Goal: Task Accomplishment & Management: Complete application form

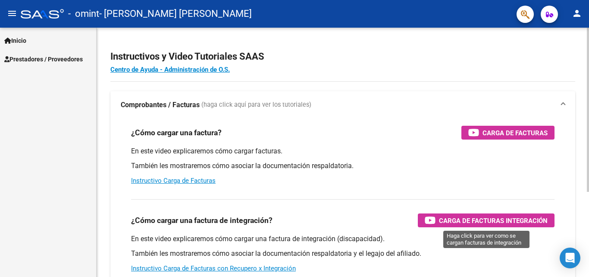
click at [490, 223] on span "Carga de Facturas Integración" at bounding box center [493, 220] width 109 height 11
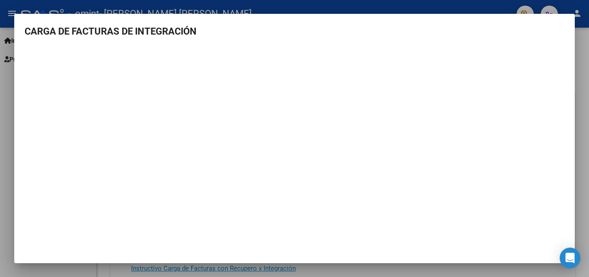
click at [589, 153] on div at bounding box center [294, 138] width 589 height 277
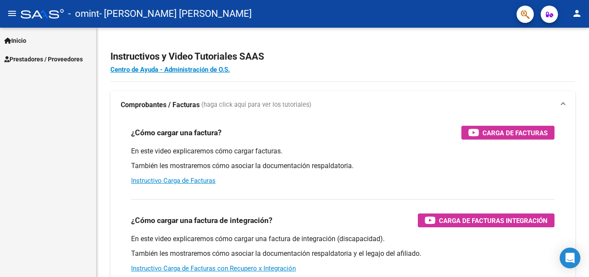
click at [53, 60] on span "Prestadores / Proveedores" at bounding box center [43, 58] width 79 height 9
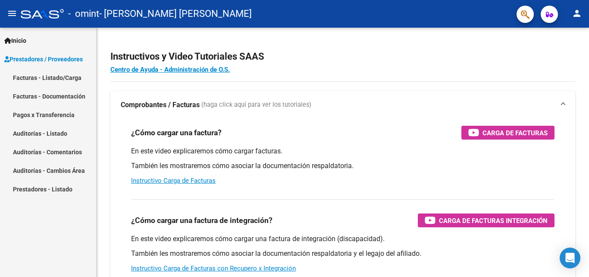
click at [54, 78] on link "Facturas - Listado/Carga" at bounding box center [48, 77] width 96 height 19
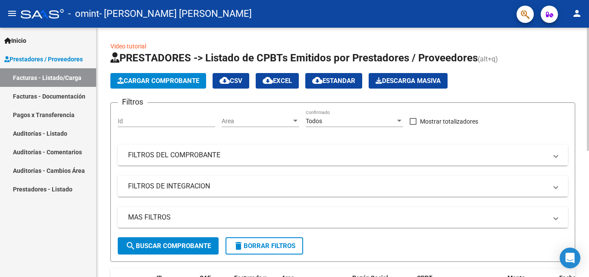
click at [179, 82] on span "Cargar Comprobante" at bounding box center [158, 81] width 82 height 8
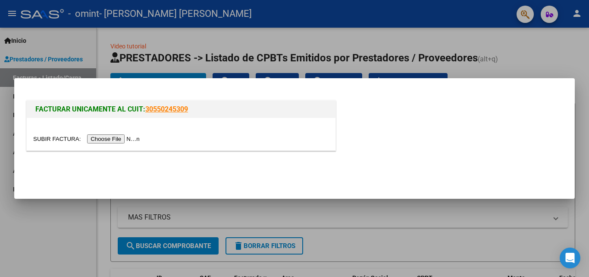
click at [132, 138] on input "file" at bounding box center [87, 138] width 109 height 9
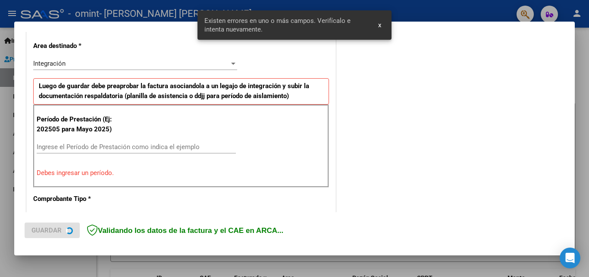
scroll to position [195, 0]
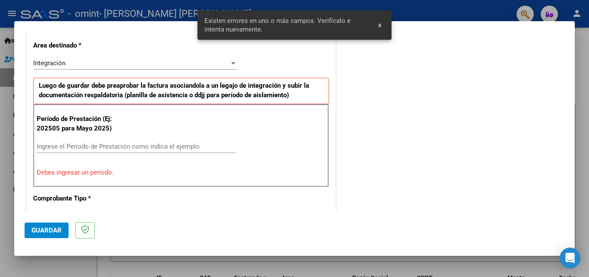
click at [197, 64] on div "Integración" at bounding box center [131, 63] width 196 height 8
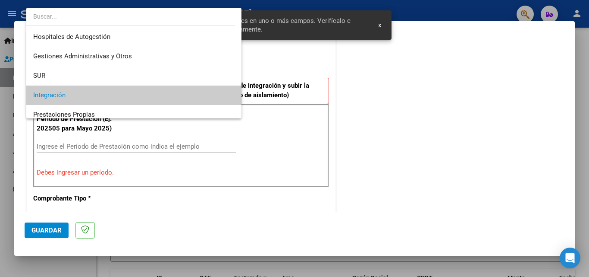
scroll to position [32, 0]
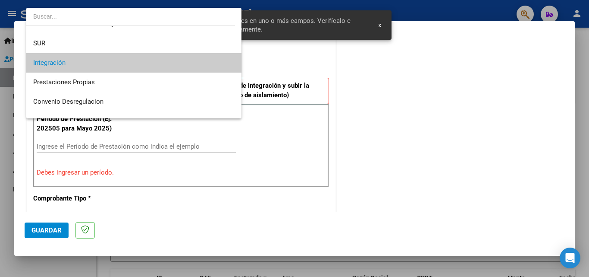
click at [90, 67] on span "Integración" at bounding box center [133, 62] width 201 height 19
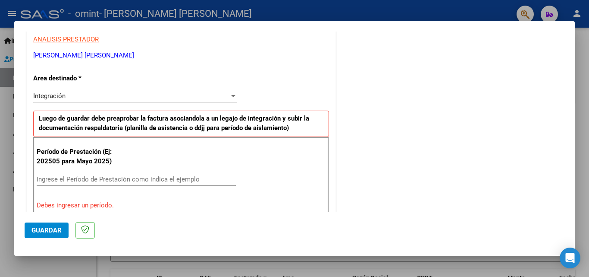
scroll to position [164, 0]
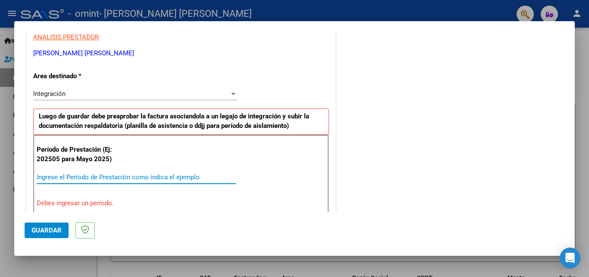
click at [179, 176] on input "Ingrese el Período de Prestación como indica el ejemplo" at bounding box center [136, 177] width 199 height 8
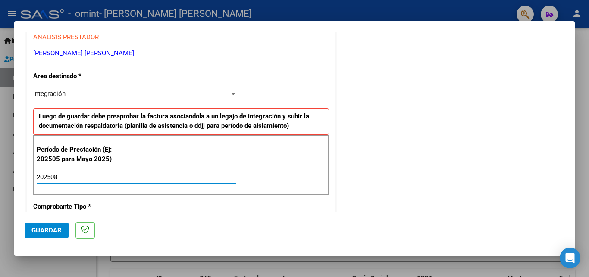
type input "202508"
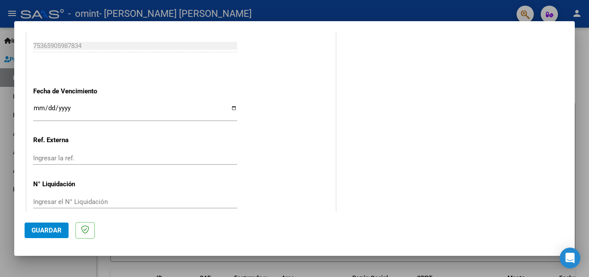
scroll to position [579, 0]
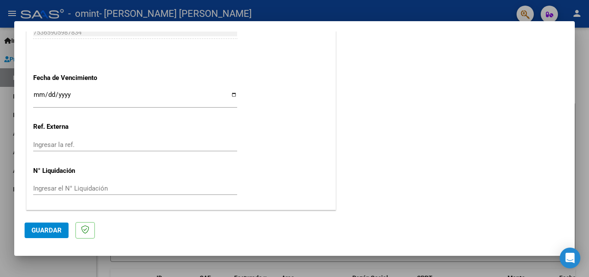
click at [39, 95] on input "Ingresar la fecha" at bounding box center [135, 98] width 204 height 14
drag, startPoint x: 39, startPoint y: 95, endPoint x: 255, endPoint y: 87, distance: 216.7
click at [232, 95] on input "Ingresar la fecha" at bounding box center [135, 98] width 204 height 14
type input "[DATE]"
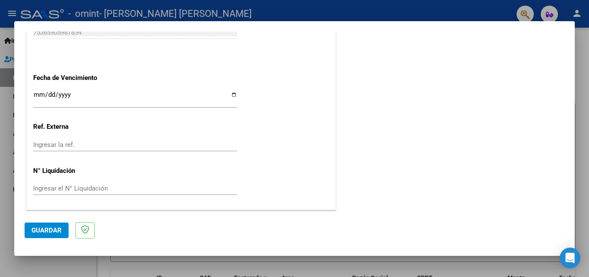
click at [46, 232] on span "Guardar" at bounding box center [46, 230] width 30 height 8
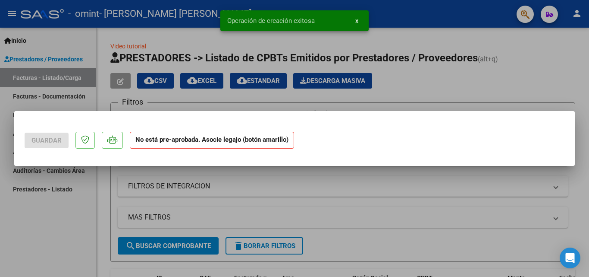
scroll to position [0, 0]
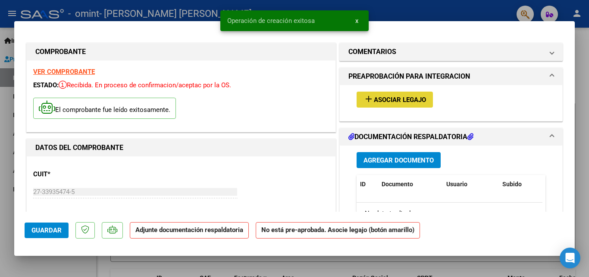
click at [409, 99] on span "Asociar Legajo" at bounding box center [400, 100] width 52 height 8
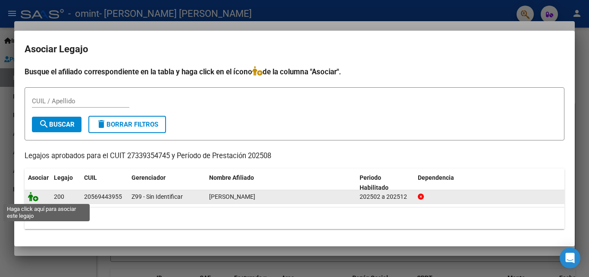
click at [35, 198] on icon at bounding box center [33, 196] width 10 height 9
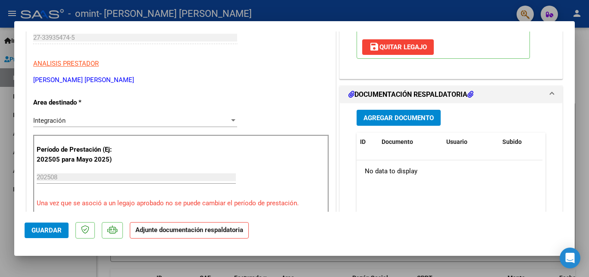
scroll to position [179, 0]
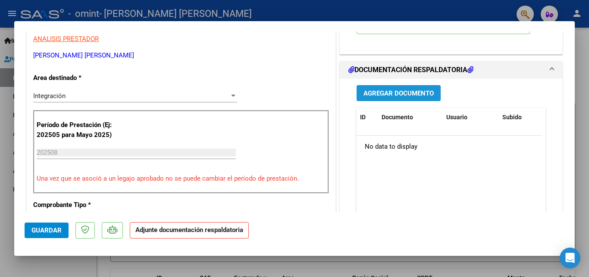
click at [403, 93] on span "Agregar Documento" at bounding box center [399, 93] width 70 height 8
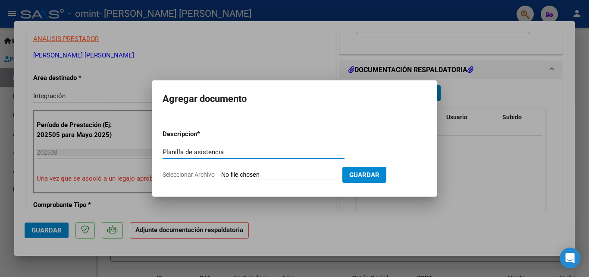
type input "Planilla de asistencia"
click at [226, 173] on input "Seleccionar Archivo" at bounding box center [278, 175] width 114 height 8
type input "C:\fakepath\Asistencia agosto.pdf"
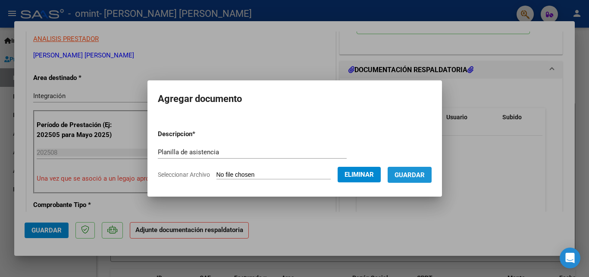
click at [416, 177] on span "Guardar" at bounding box center [410, 175] width 30 height 8
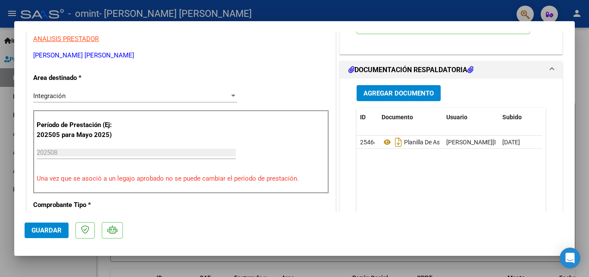
drag, startPoint x: 49, startPoint y: 230, endPoint x: 384, endPoint y: 232, distance: 334.7
click at [384, 232] on mat-dialog-actions "Guardar" at bounding box center [295, 228] width 540 height 34
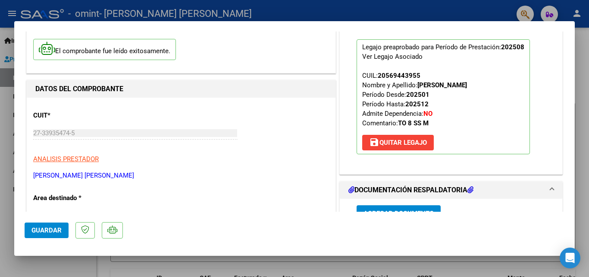
scroll to position [61, 0]
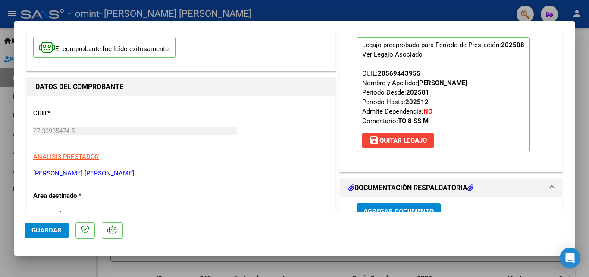
drag, startPoint x: 566, startPoint y: 57, endPoint x: 577, endPoint y: 57, distance: 10.8
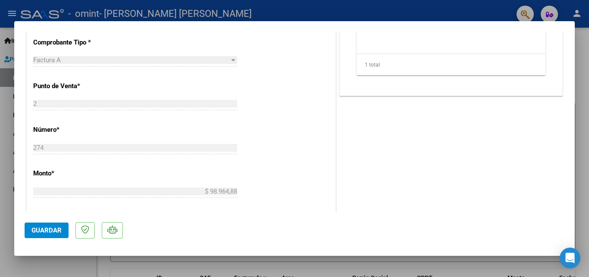
scroll to position [592, 0]
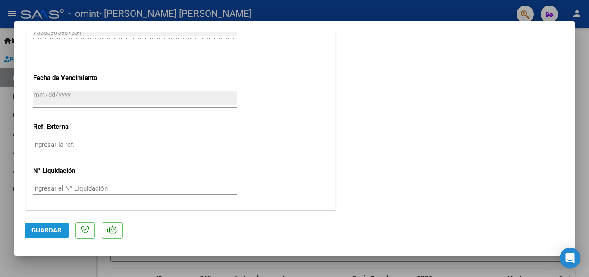
click at [47, 230] on span "Guardar" at bounding box center [46, 230] width 30 height 8
click at [584, 105] on div at bounding box center [294, 138] width 589 height 277
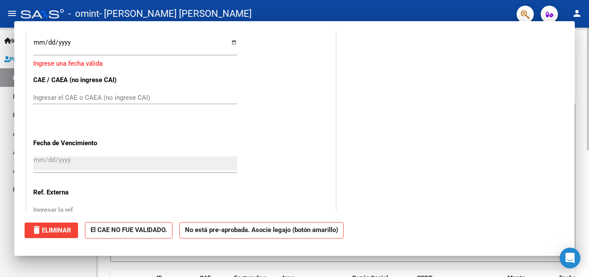
scroll to position [0, 0]
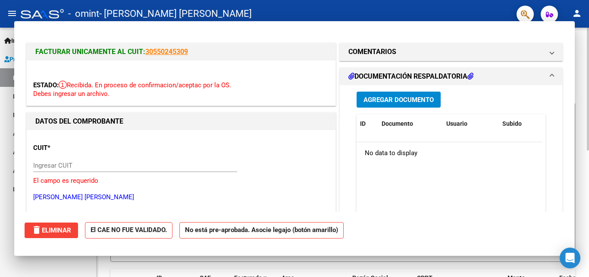
click at [584, 105] on div "Video tutorial PRESTADORES -> Listado de CPBTs Emitidos por Prestadores / Prove…" at bounding box center [343, 277] width 493 height 499
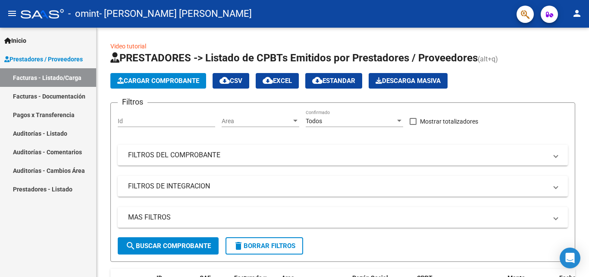
click at [57, 76] on link "Facturas - Listado/Carga" at bounding box center [48, 77] width 96 height 19
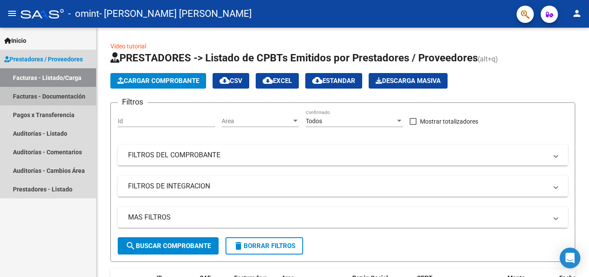
click at [40, 91] on link "Facturas - Documentación" at bounding box center [48, 96] width 96 height 19
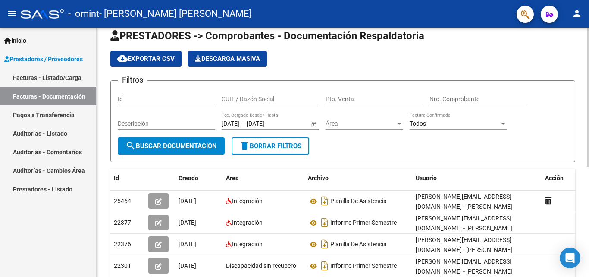
click at [583, 64] on div "PRESTADORES -> Comprobantes - Documentación Respaldatoria cloud_download Export…" at bounding box center [344, 236] width 495 height 443
